Goal: Task Accomplishment & Management: Manage account settings

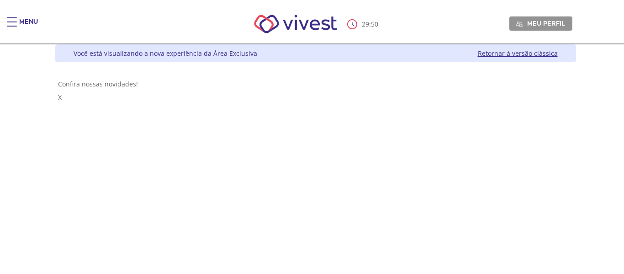
click at [10, 19] on div "Main header" at bounding box center [12, 26] width 10 height 18
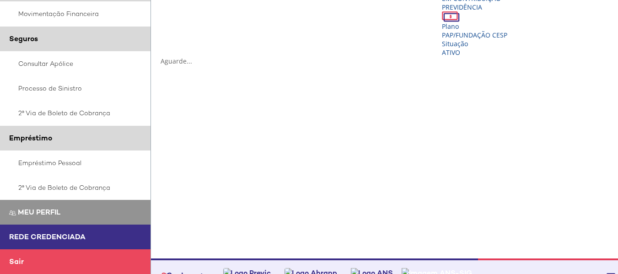
scroll to position [274, 0]
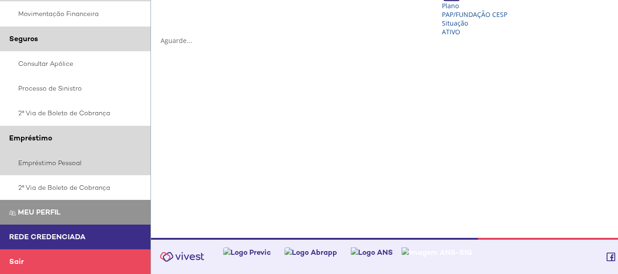
click at [87, 165] on link "Empréstimo Pessoal" at bounding box center [75, 162] width 151 height 25
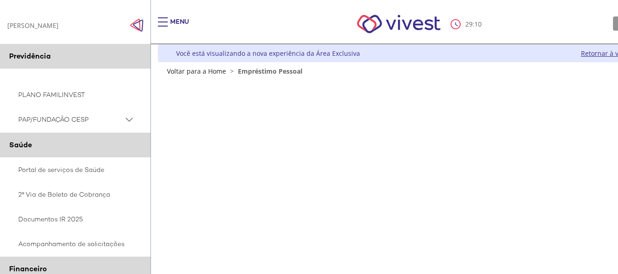
click at [163, 20] on div "Main header" at bounding box center [163, 26] width 10 height 18
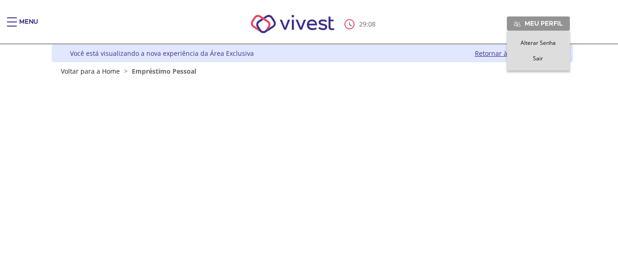
click at [525, 23] on span "Meu perfil" at bounding box center [543, 23] width 38 height 8
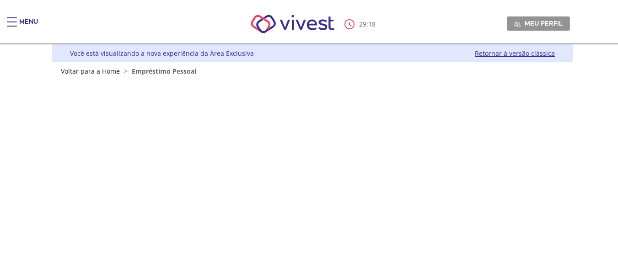
click at [529, 51] on link "Retornar à versão clássica" at bounding box center [515, 53] width 80 height 9
